Goal: Consume media (video, audio)

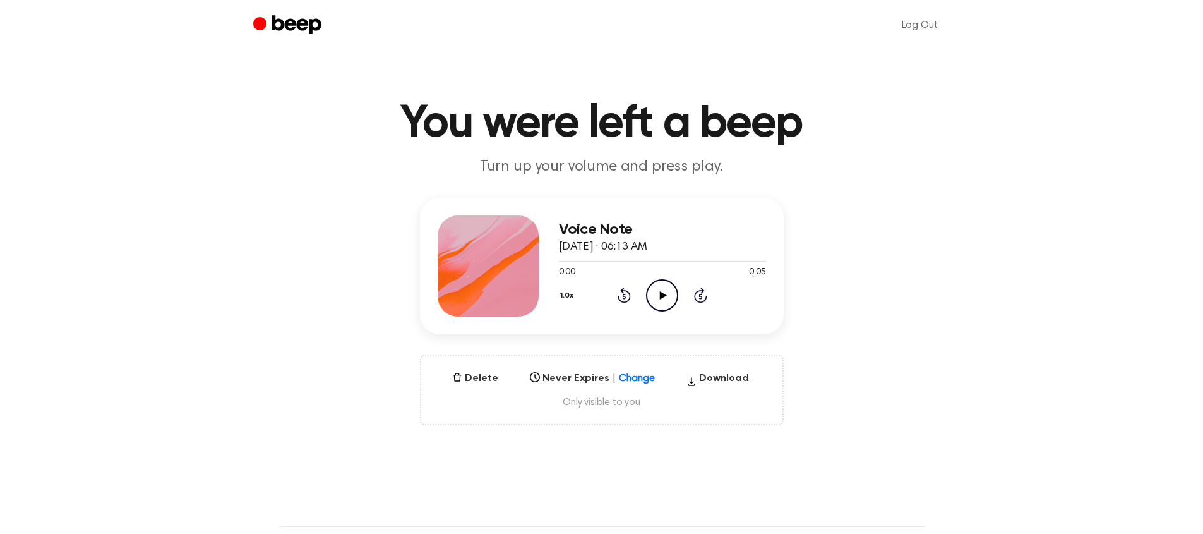
click at [657, 294] on icon "Play Audio" at bounding box center [662, 295] width 32 height 32
click at [660, 297] on icon at bounding box center [663, 295] width 7 height 8
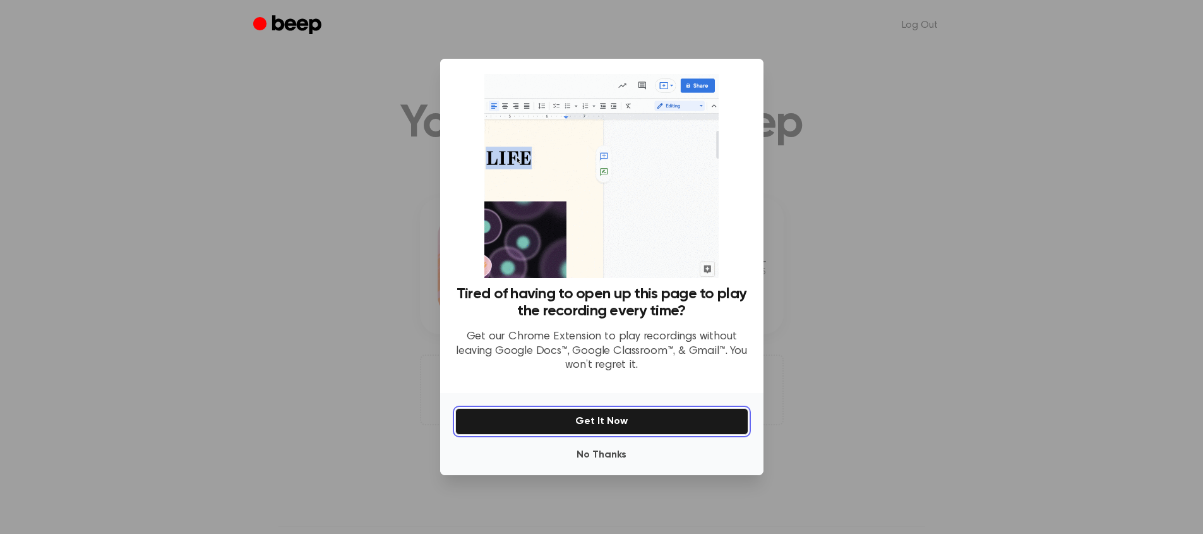
click at [648, 417] on button "Get It Now" at bounding box center [601, 421] width 293 height 27
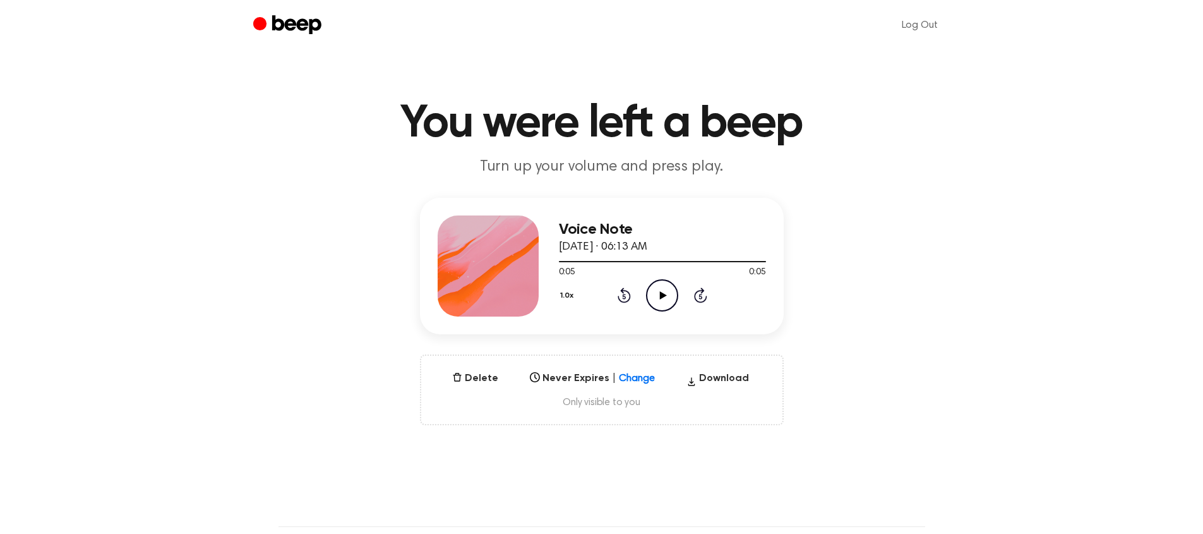
click at [668, 301] on icon "Play Audio" at bounding box center [662, 295] width 32 height 32
click at [662, 299] on icon "Play Audio" at bounding box center [662, 295] width 32 height 32
click at [664, 298] on icon "Pause Audio" at bounding box center [662, 295] width 32 height 32
click at [650, 299] on icon "Play Audio" at bounding box center [662, 295] width 32 height 32
click at [659, 304] on icon "Play Audio" at bounding box center [662, 295] width 32 height 32
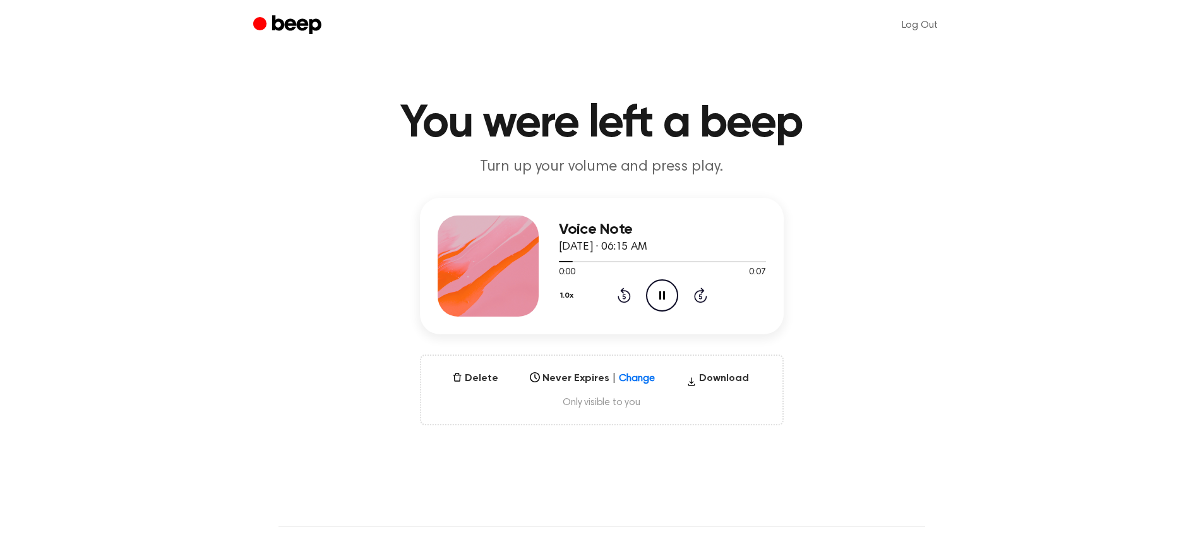
click at [659, 304] on icon "Pause Audio" at bounding box center [662, 295] width 32 height 32
